Goal: Task Accomplishment & Management: Manage account settings

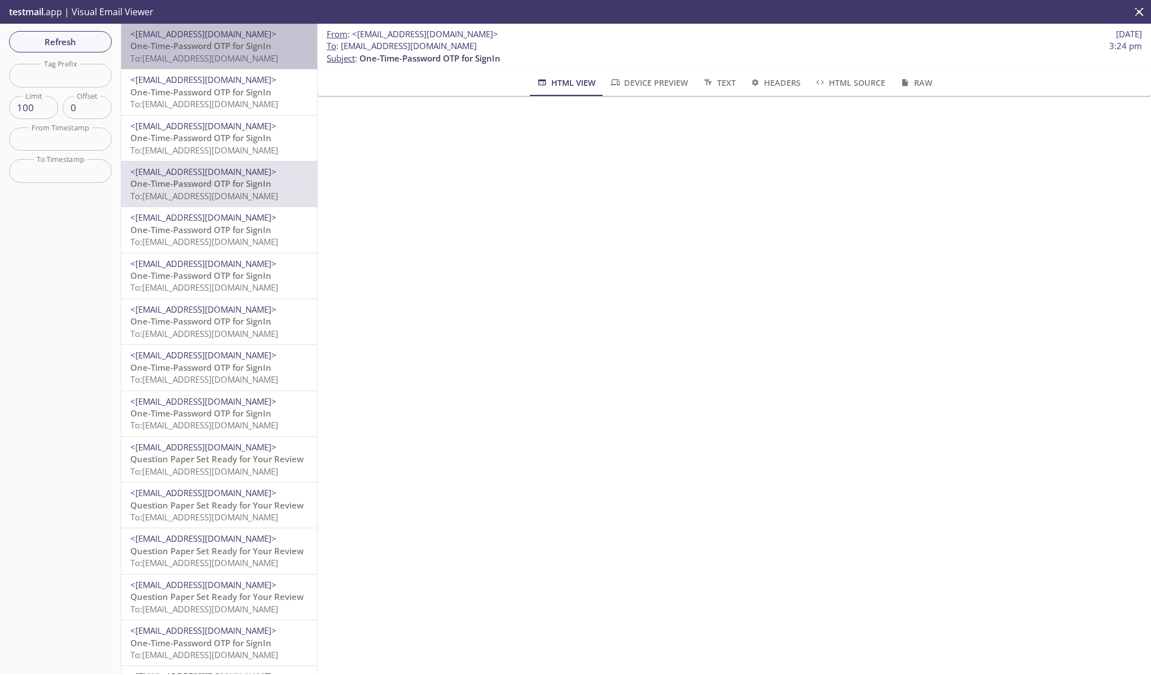
click at [219, 54] on span "To: [EMAIL_ADDRESS][DOMAIN_NAME]" at bounding box center [204, 57] width 148 height 11
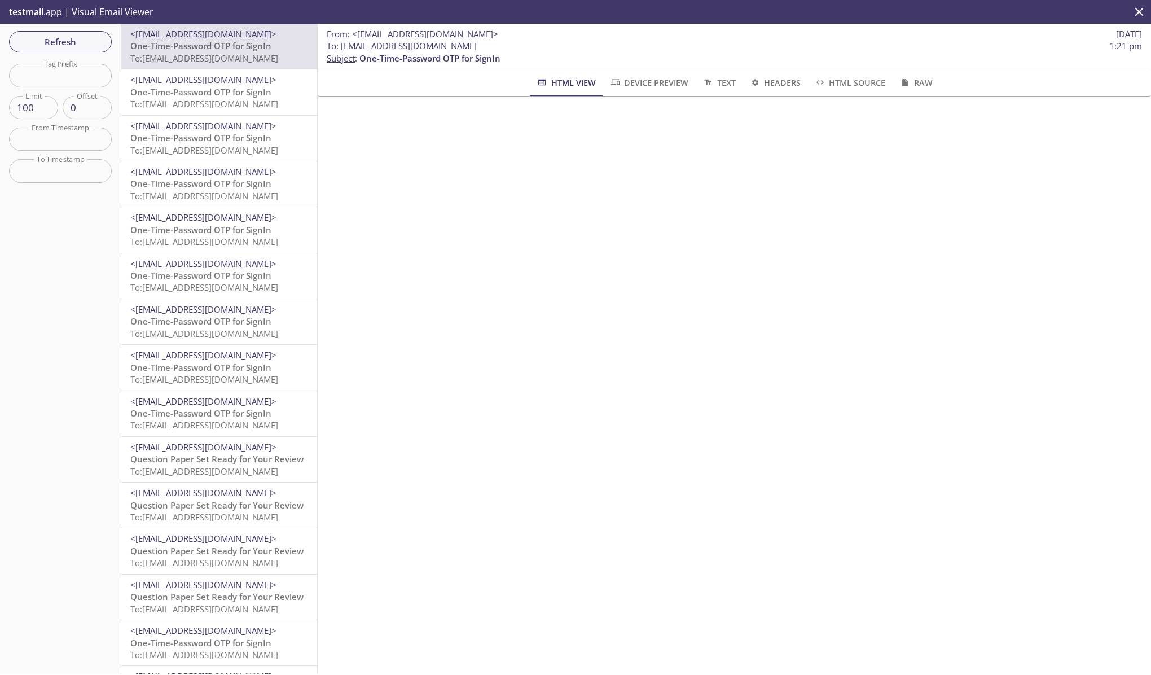
click at [192, 90] on span "One-Time-Password OTP for SignIn" at bounding box center [200, 91] width 141 height 11
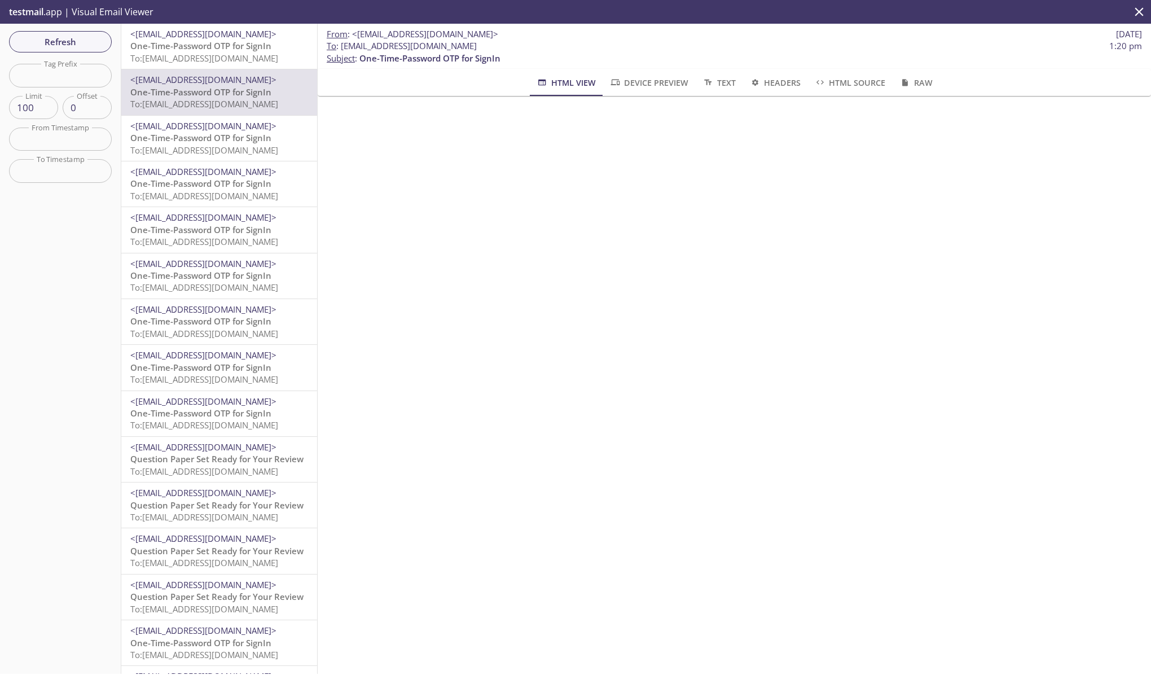
click at [257, 52] on span "To: [EMAIL_ADDRESS][DOMAIN_NAME]" at bounding box center [204, 57] width 148 height 11
